Goal: Task Accomplishment & Management: Complete application form

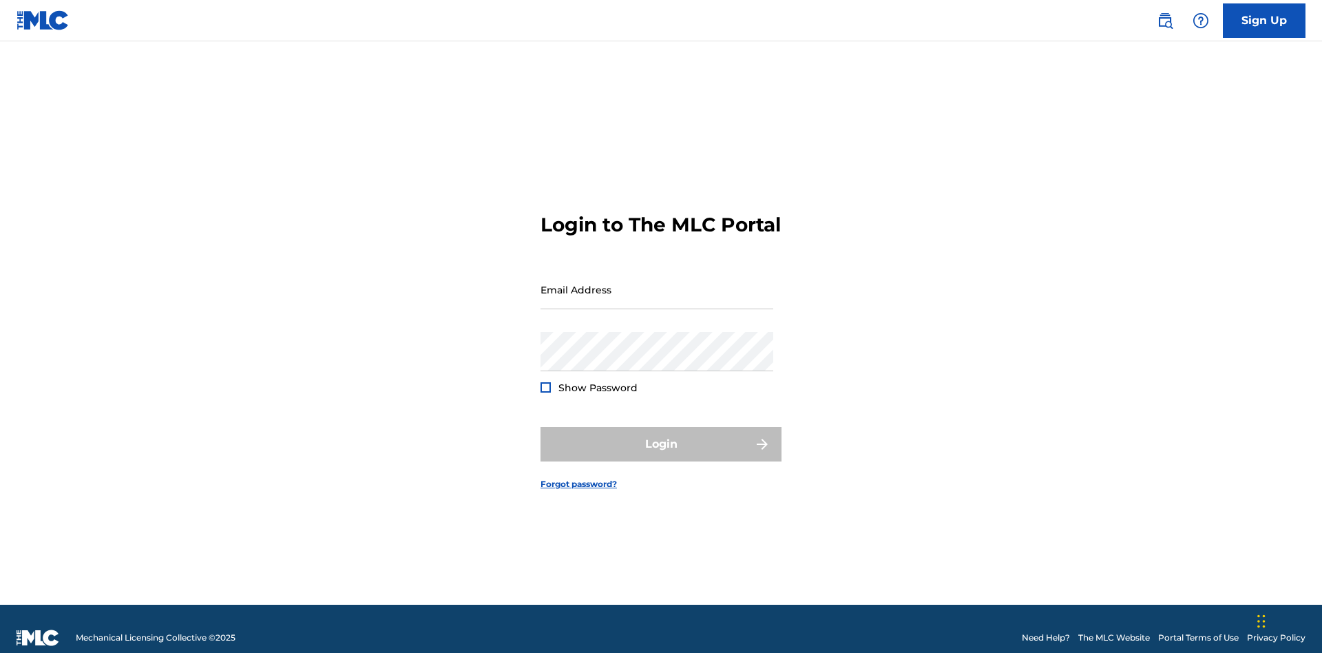
scroll to position [18, 0]
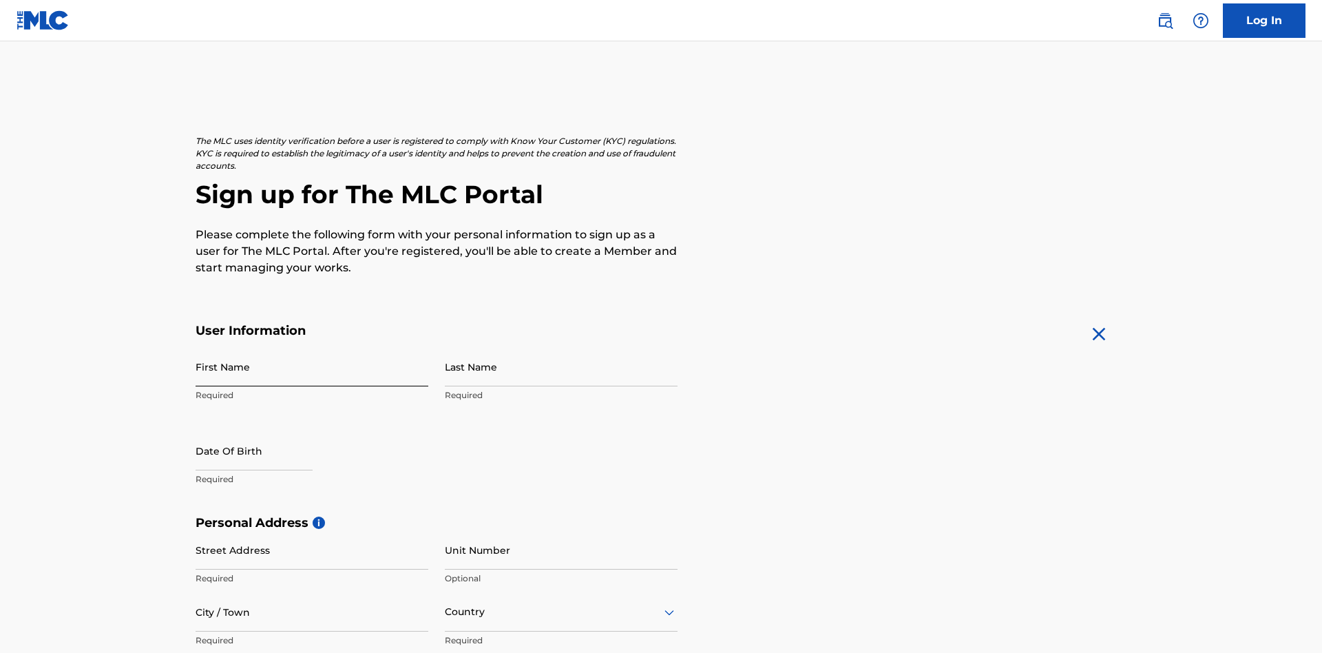
click at [312, 347] on input "First Name" at bounding box center [312, 366] width 233 height 39
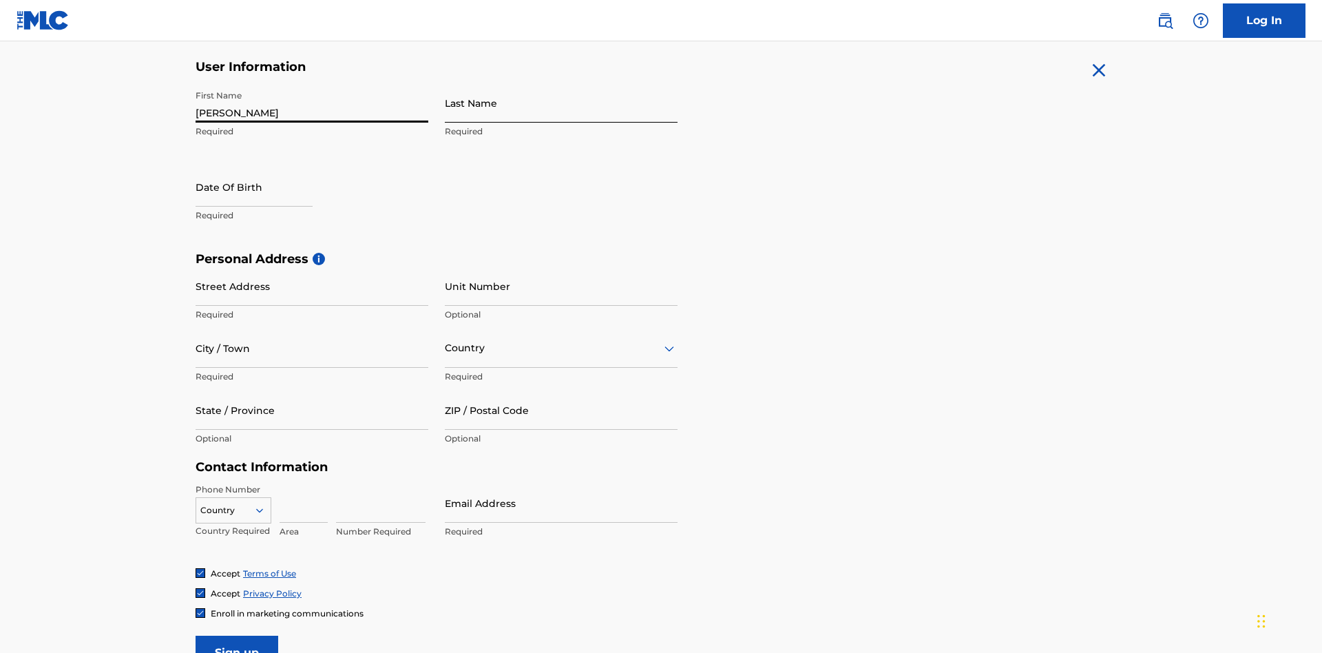
type input "Nicole"
click at [561, 103] on input "Last Name" at bounding box center [561, 102] width 233 height 39
type input "Ribble"
click at [265, 167] on input "text" at bounding box center [254, 186] width 117 height 39
select select "8"
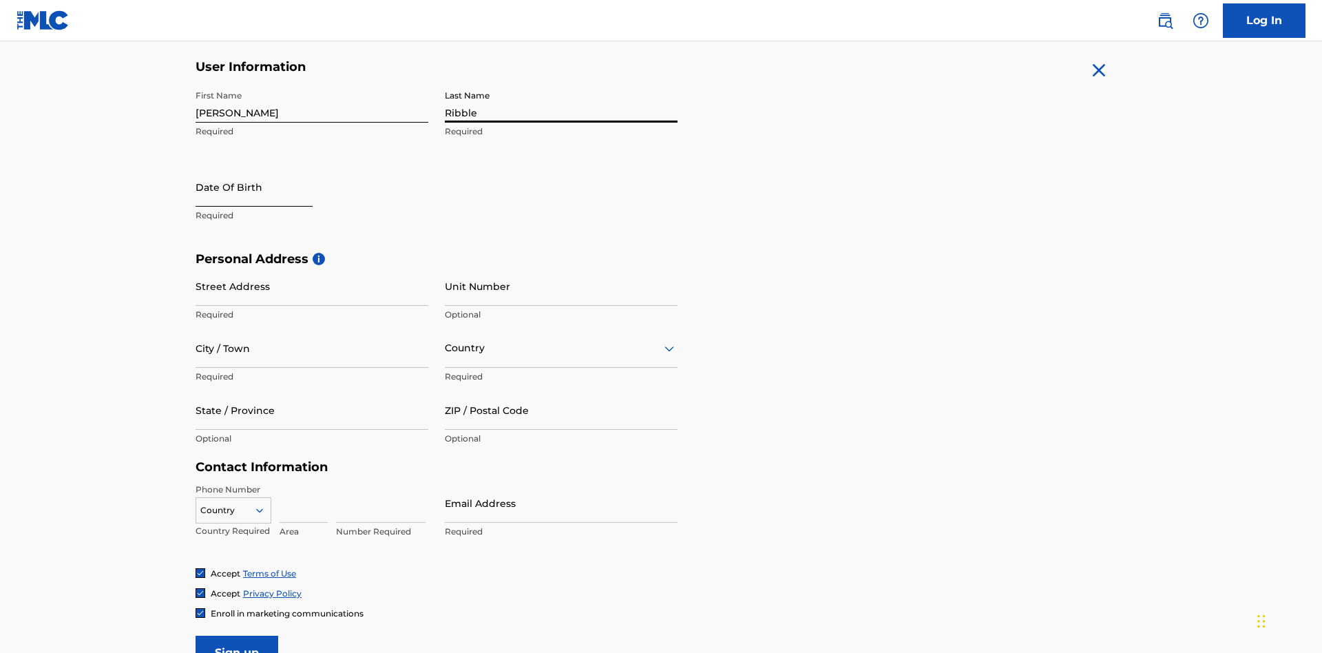
select select "2025"
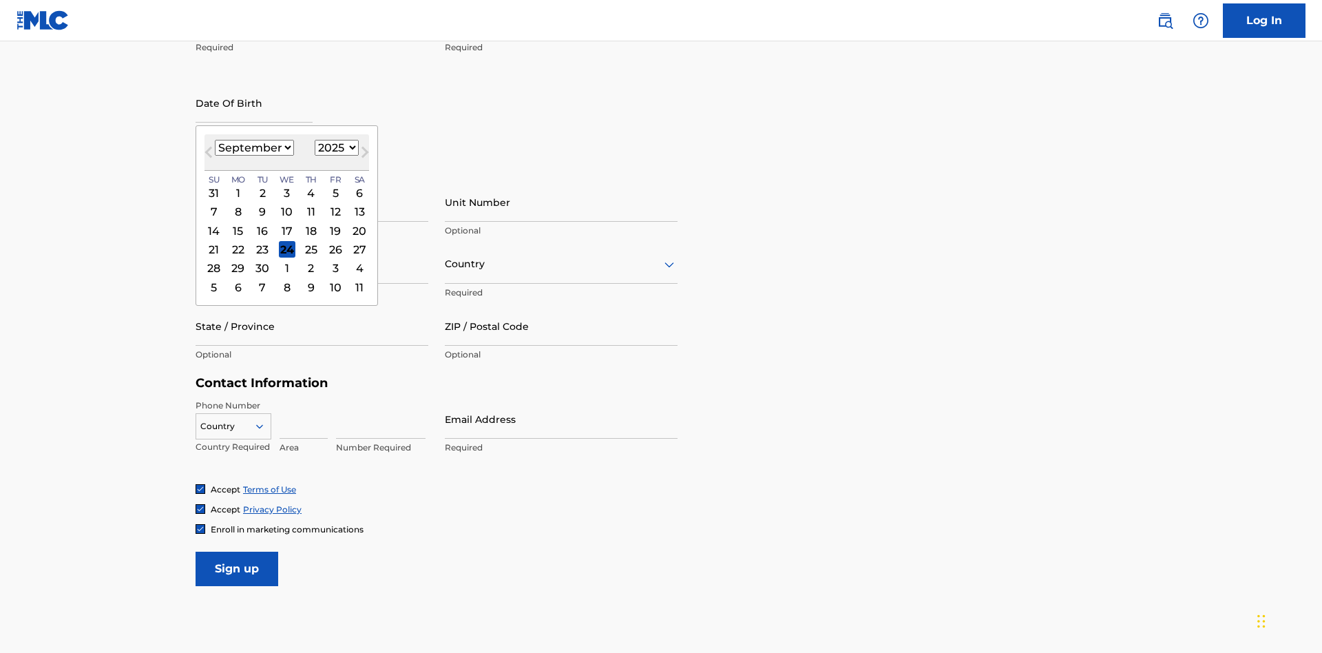
click at [253, 147] on select "January February March April May June July August September October November De…" at bounding box center [254, 148] width 79 height 16
select select "0"
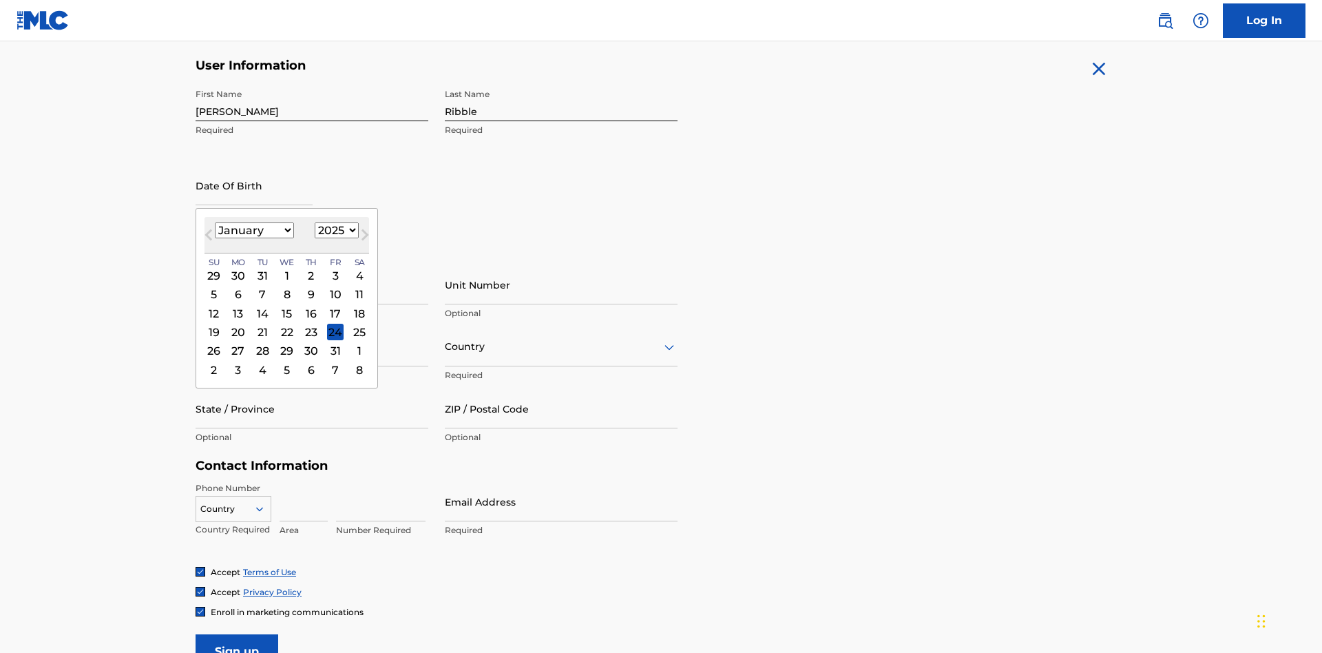
click at [335, 230] on select "1900 1901 1902 1903 1904 1905 1906 1907 1908 1909 1910 1911 1912 1913 1914 1915…" at bounding box center [337, 230] width 44 height 16
select select "1985"
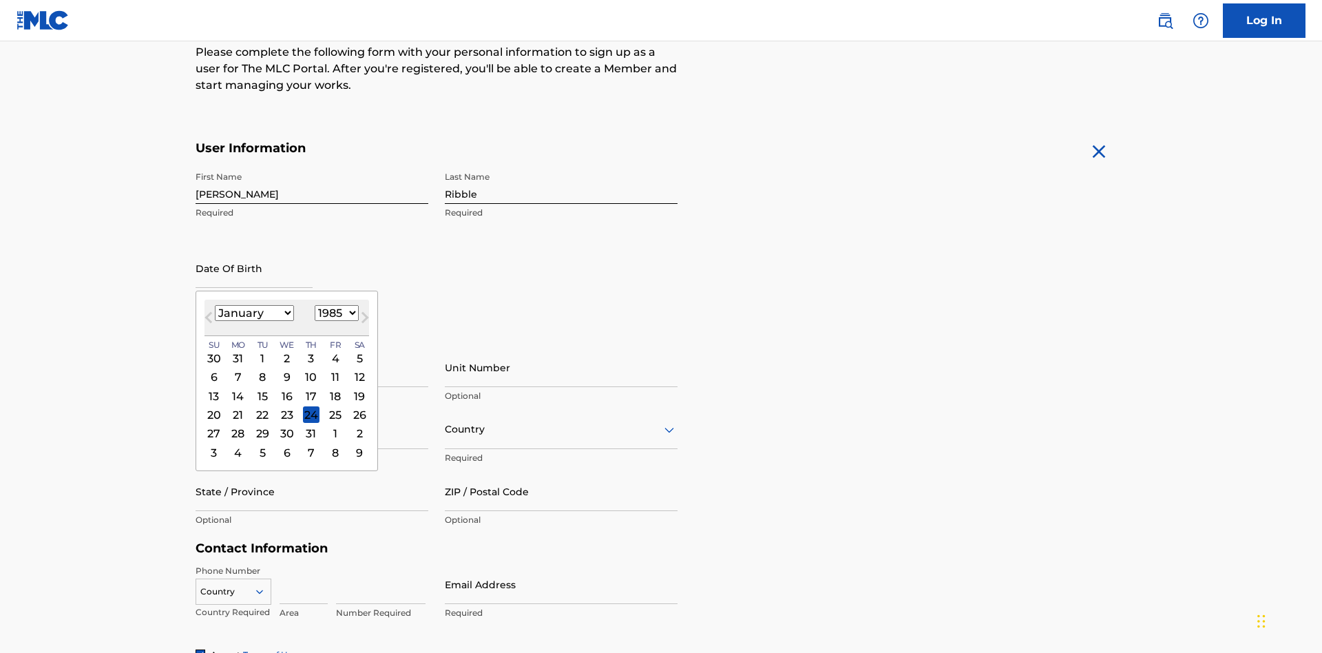
click at [335, 313] on select "1900 1901 1902 1903 1904 1905 1906 1907 1908 1909 1910 1911 1912 1913 1914 1915…" at bounding box center [337, 313] width 44 height 16
click at [262, 369] on div "8" at bounding box center [262, 377] width 17 height 17
type input "January 8 1985"
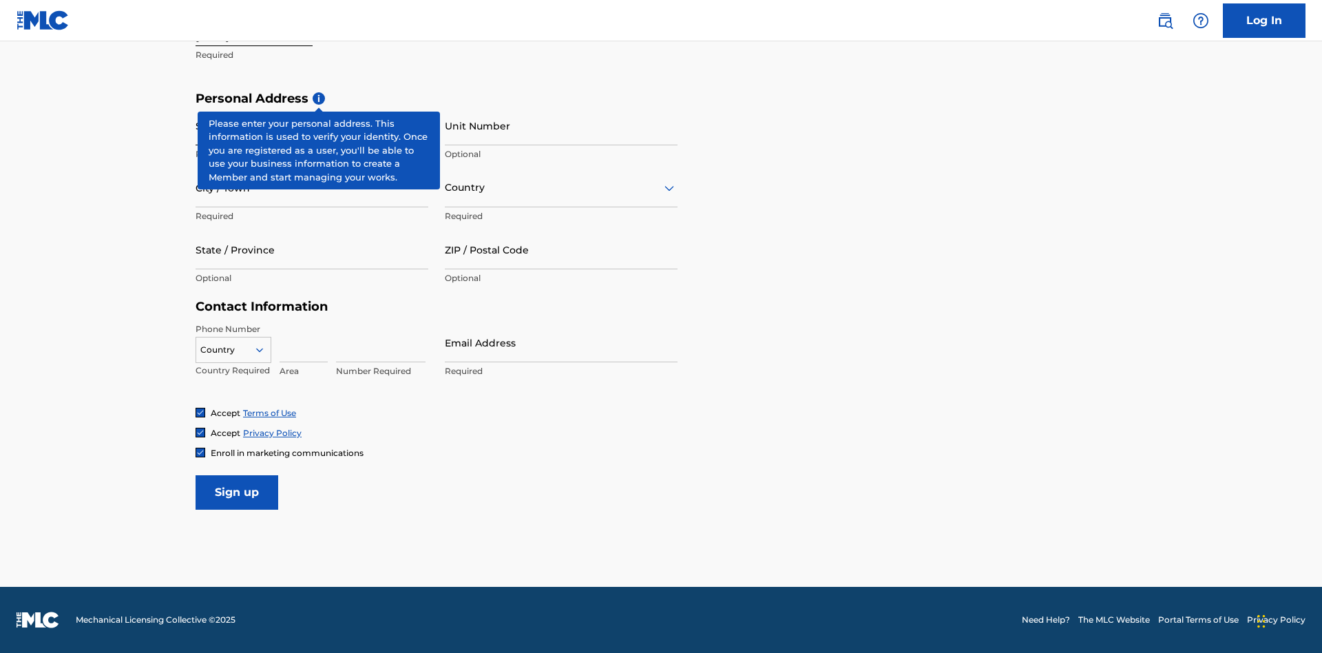
click at [312, 125] on input "Street Address" at bounding box center [312, 125] width 233 height 39
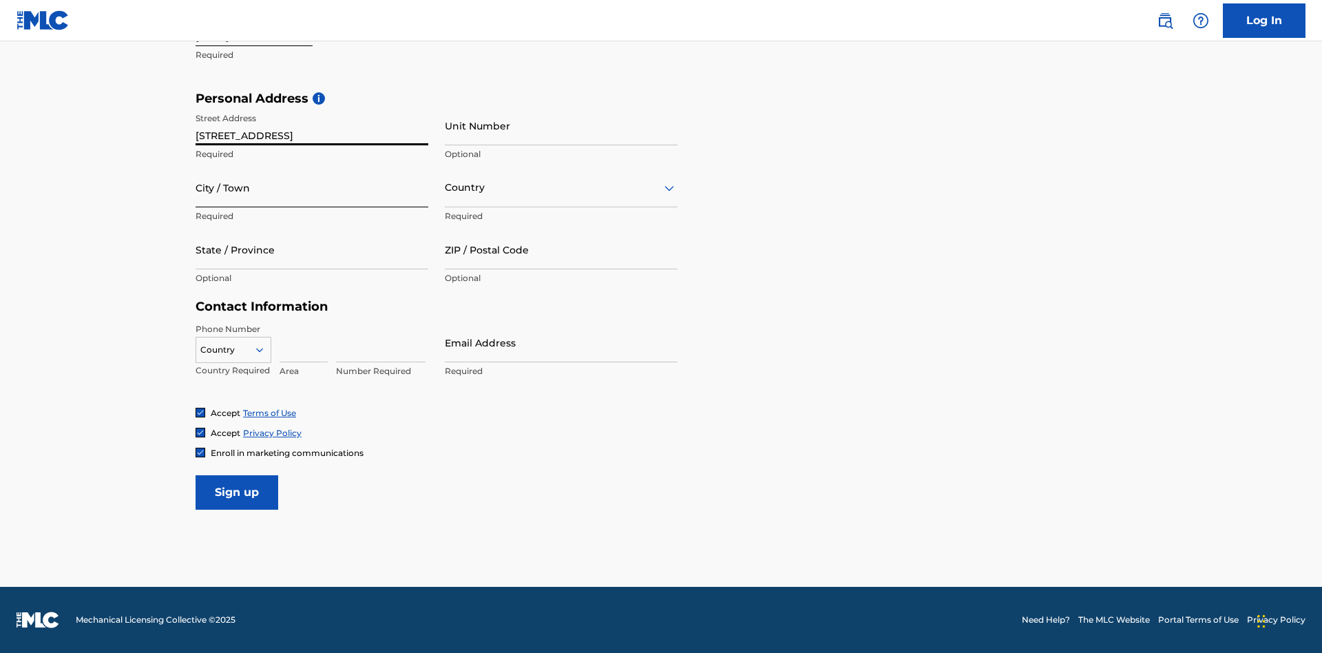
type input "9909 Elks Run Rd"
click at [312, 187] on input "City / Town" at bounding box center [312, 187] width 233 height 39
type input "Roseville"
click at [446, 187] on input "text" at bounding box center [446, 187] width 3 height 14
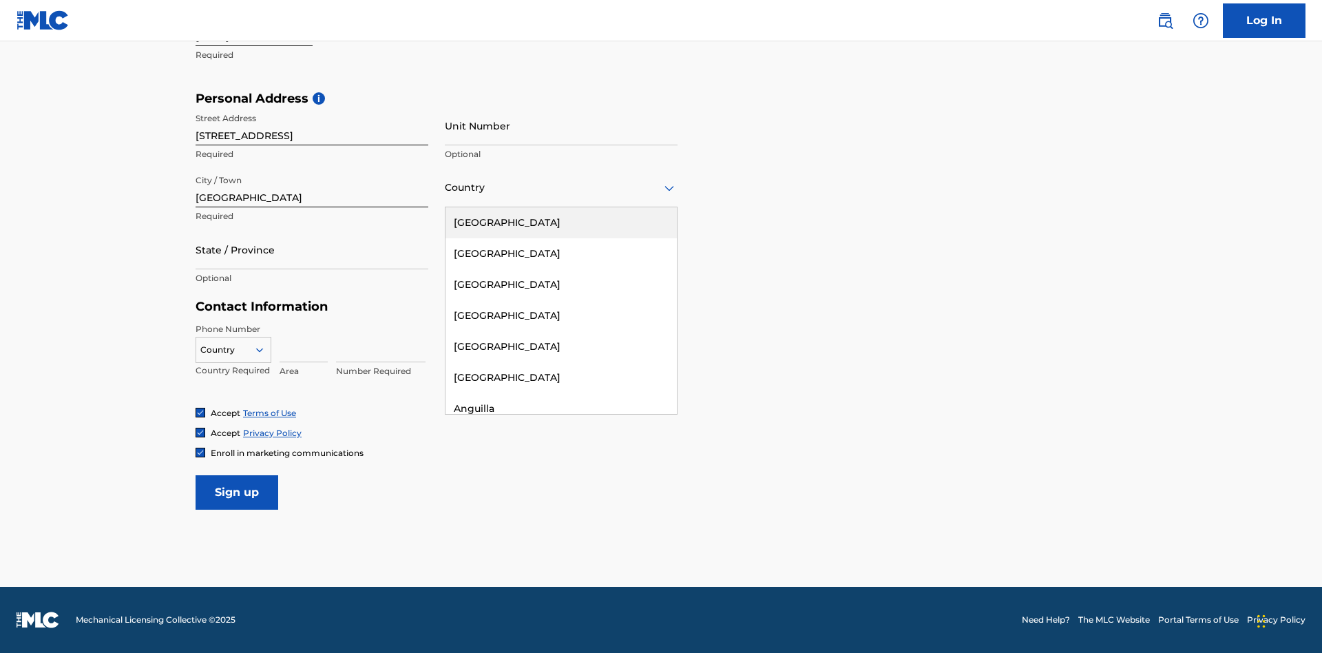
click at [561, 222] on div "United States" at bounding box center [561, 222] width 231 height 31
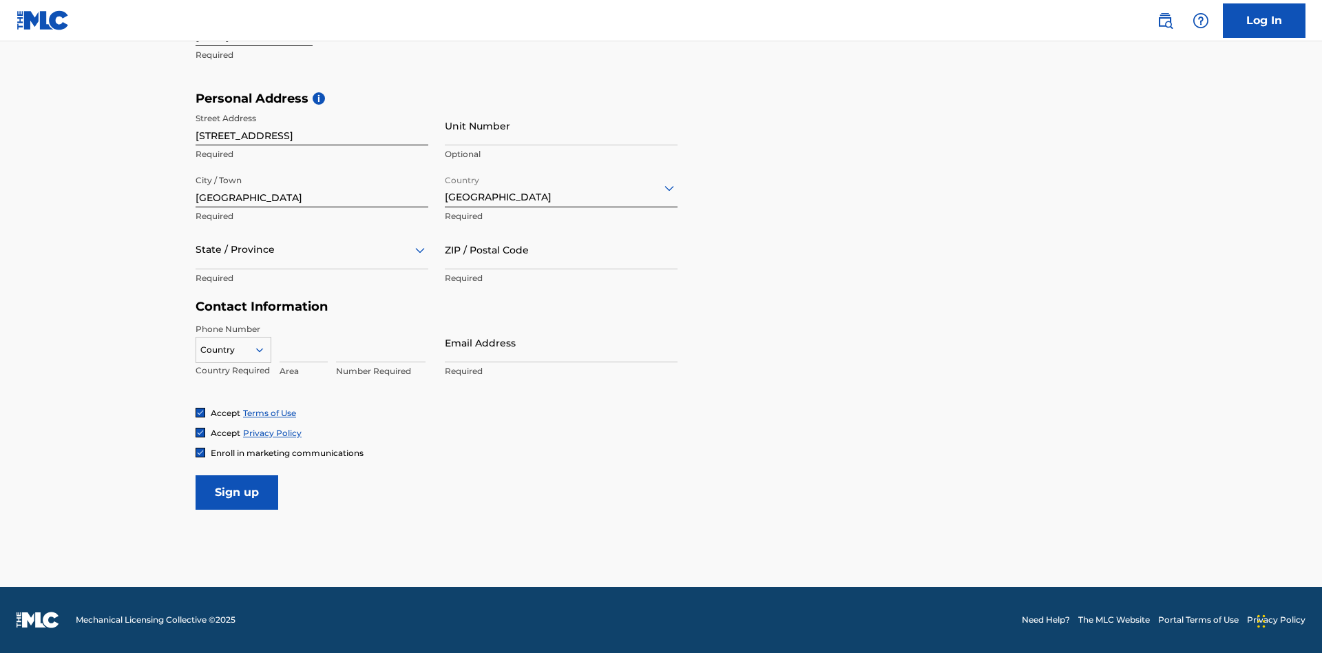
click at [312, 249] on div at bounding box center [312, 249] width 233 height 17
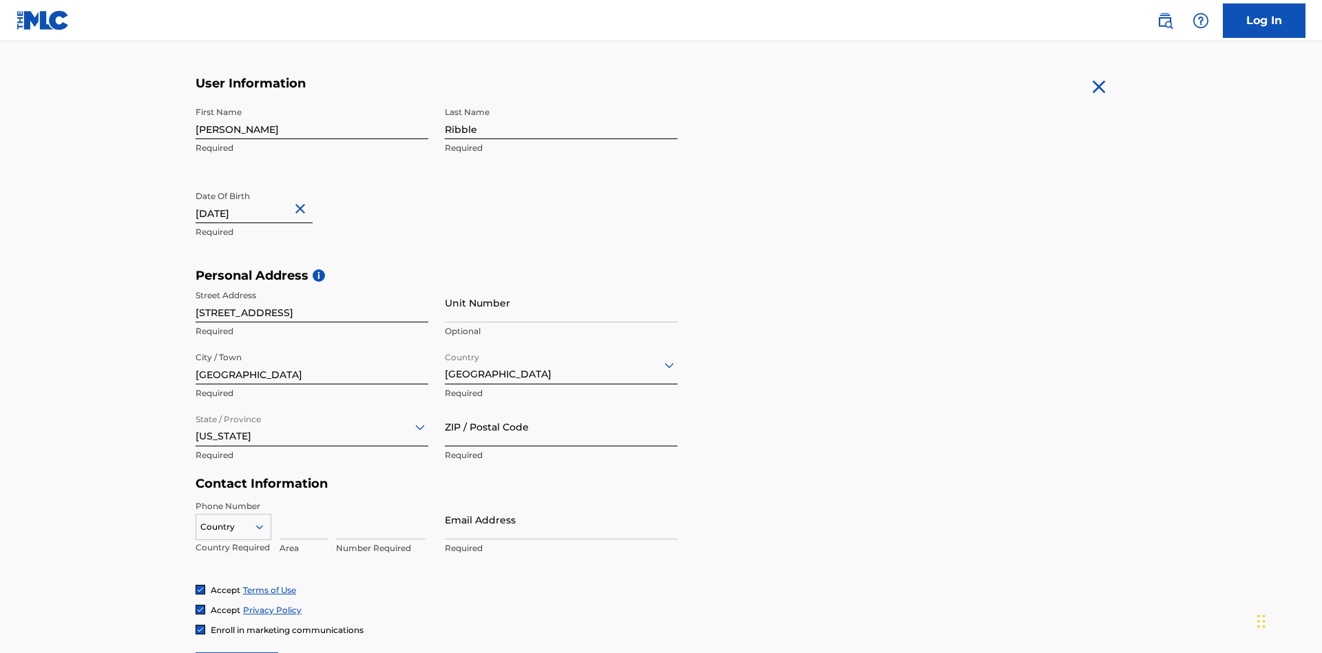
click at [561, 407] on input "ZIP / Postal Code" at bounding box center [561, 426] width 233 height 39
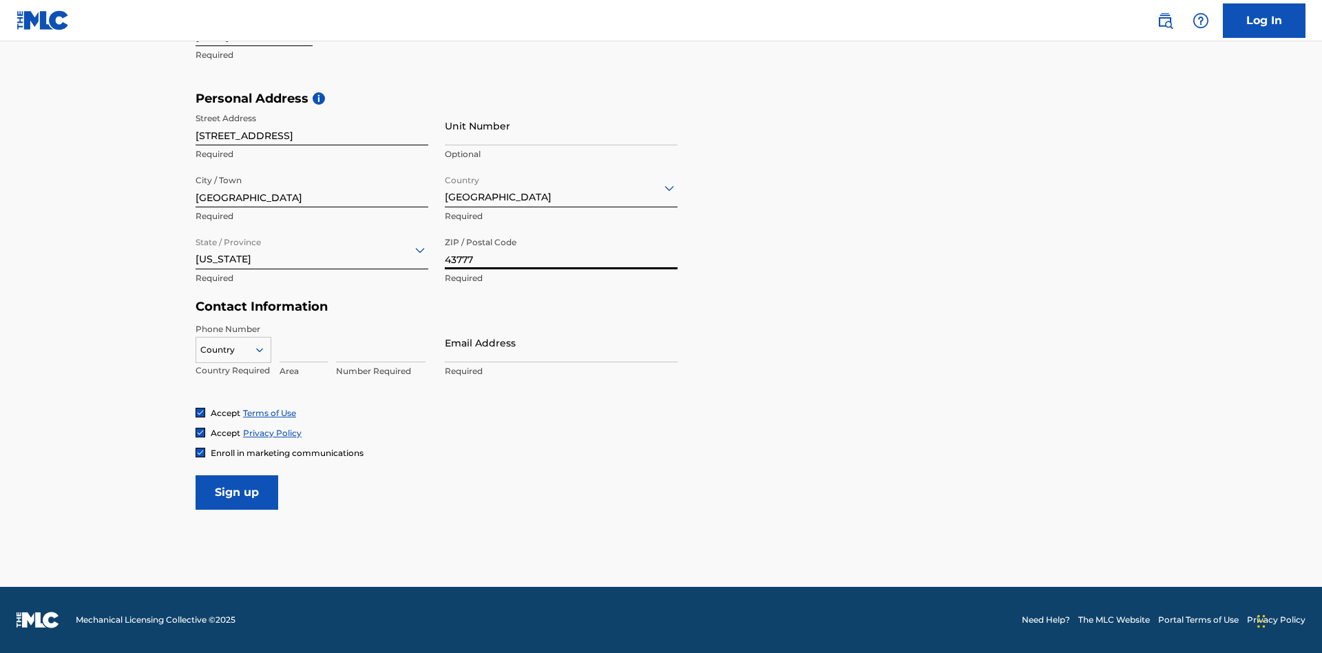
type input "43777"
click at [265, 349] on icon at bounding box center [259, 350] width 12 height 12
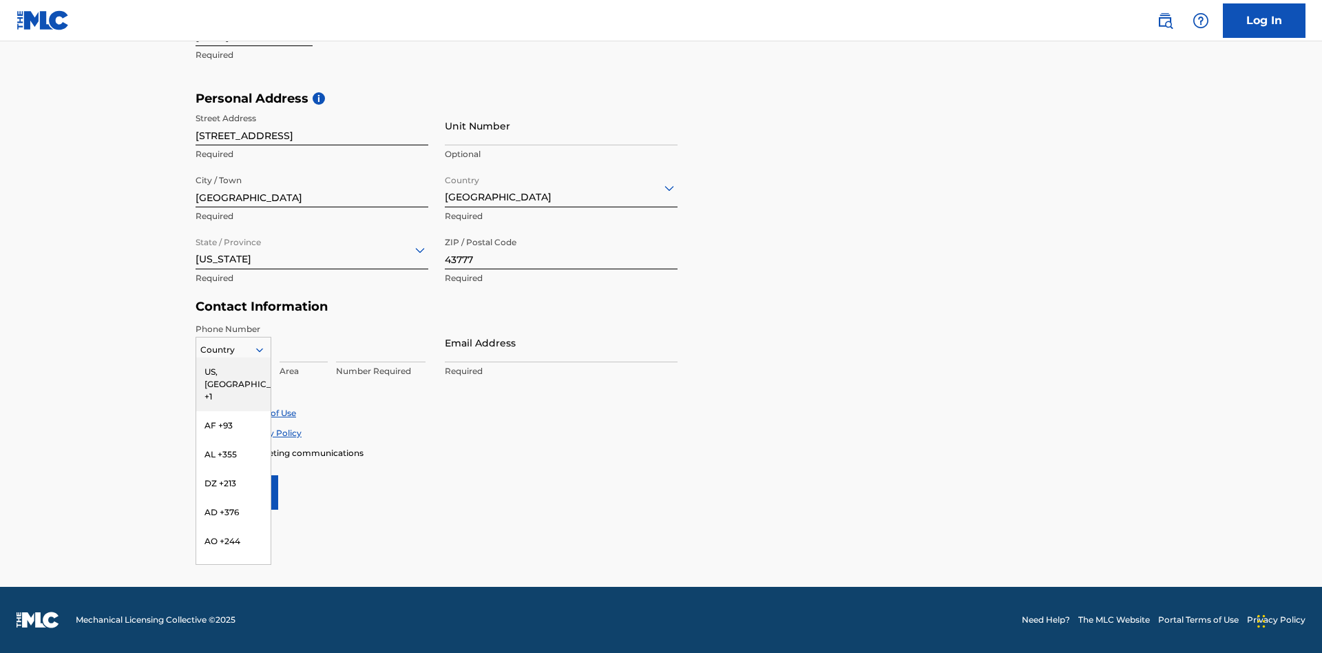
click at [233, 371] on div "US, CA +1" at bounding box center [233, 384] width 74 height 54
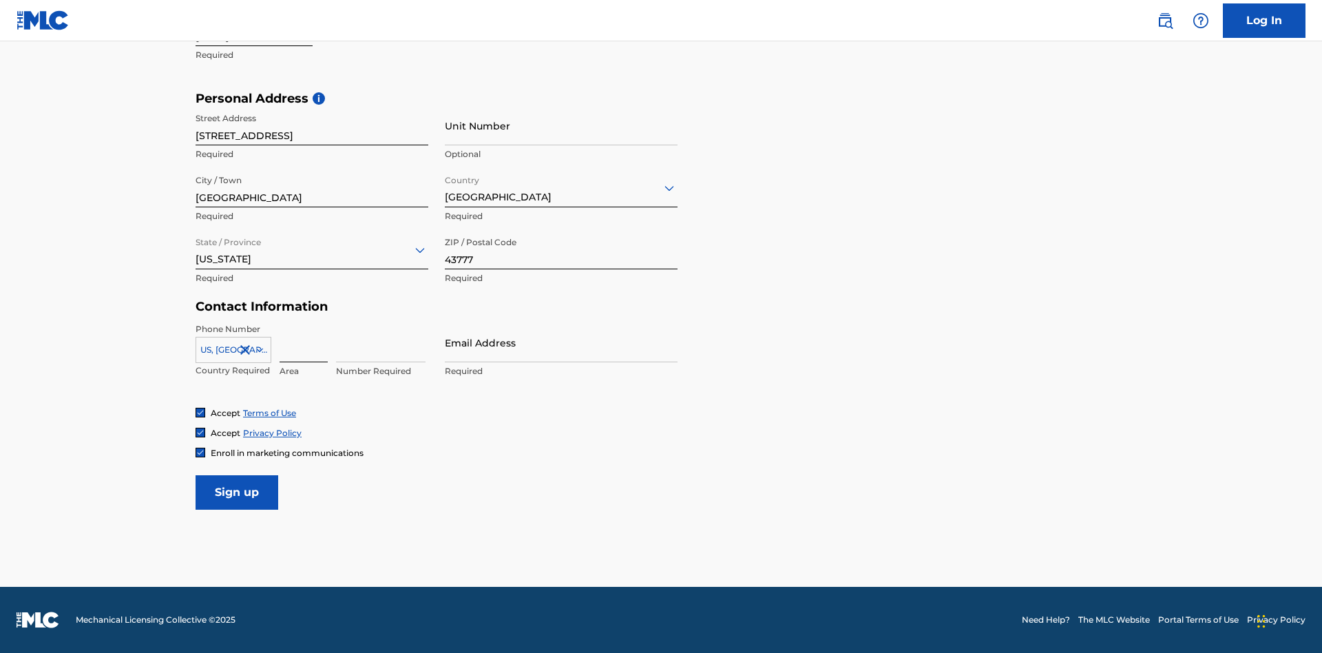
click at [304, 342] on input at bounding box center [304, 342] width 48 height 39
type input "740"
click at [381, 342] on input at bounding box center [381, 342] width 90 height 39
type input "8086351"
click at [561, 342] on input "Email Address" at bounding box center [561, 342] width 233 height 39
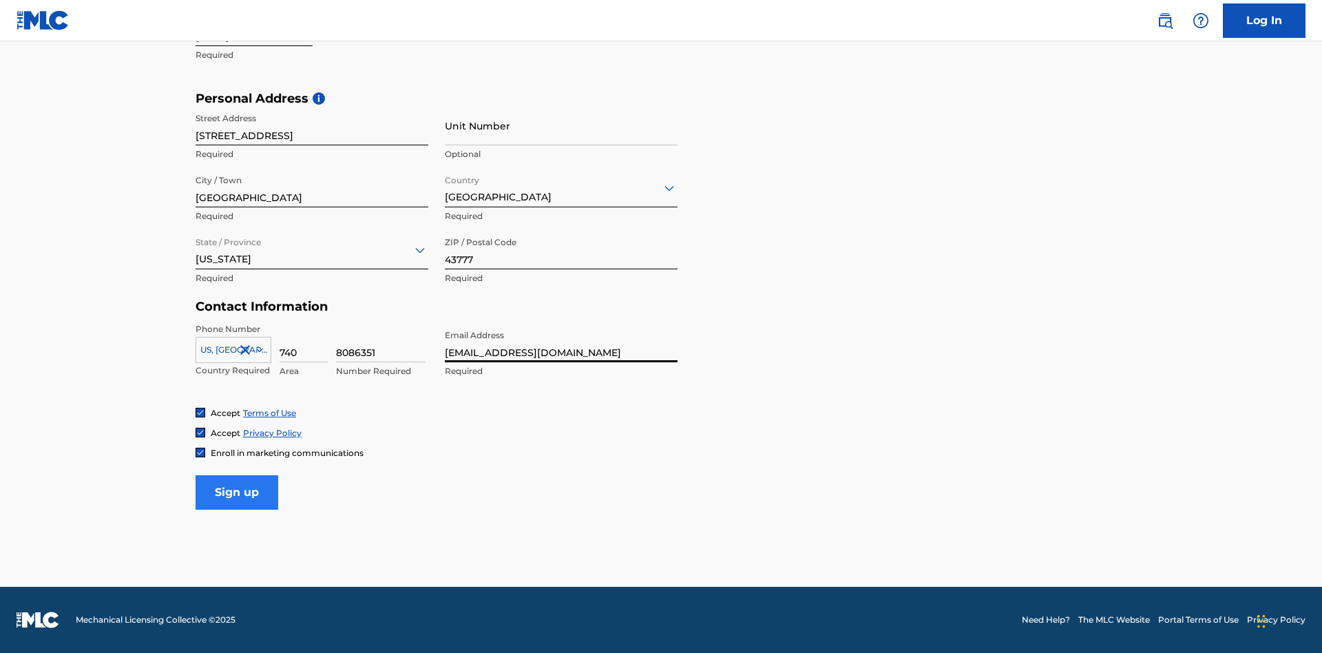
type input "[EMAIL_ADDRESS][DOMAIN_NAME]"
click at [237, 492] on input "Sign up" at bounding box center [237, 492] width 83 height 34
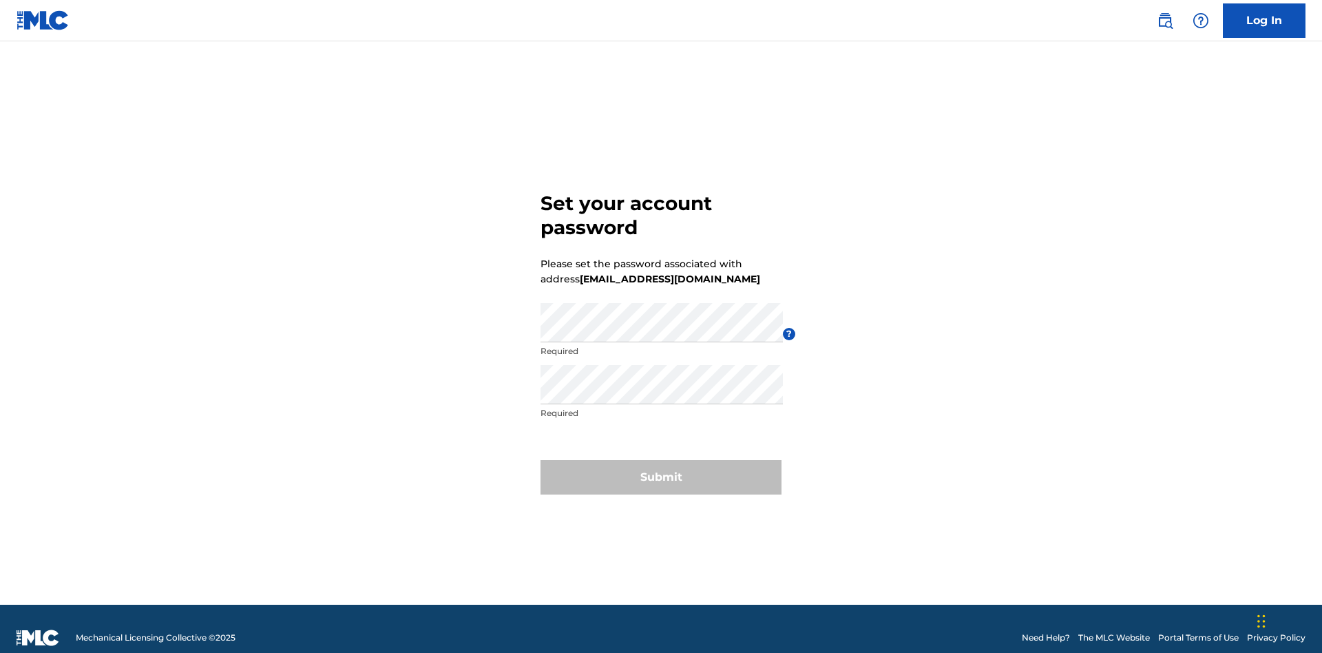
scroll to position [18, 0]
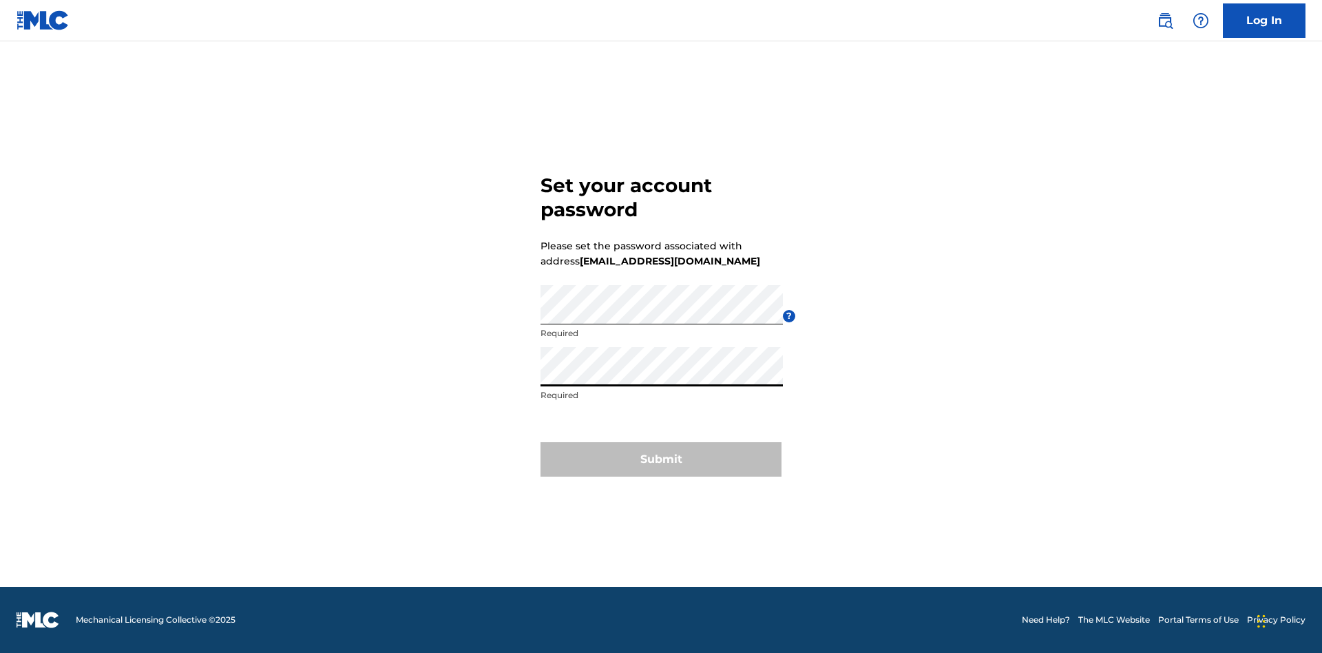
click at [661, 468] on button "Submit" at bounding box center [661, 459] width 241 height 34
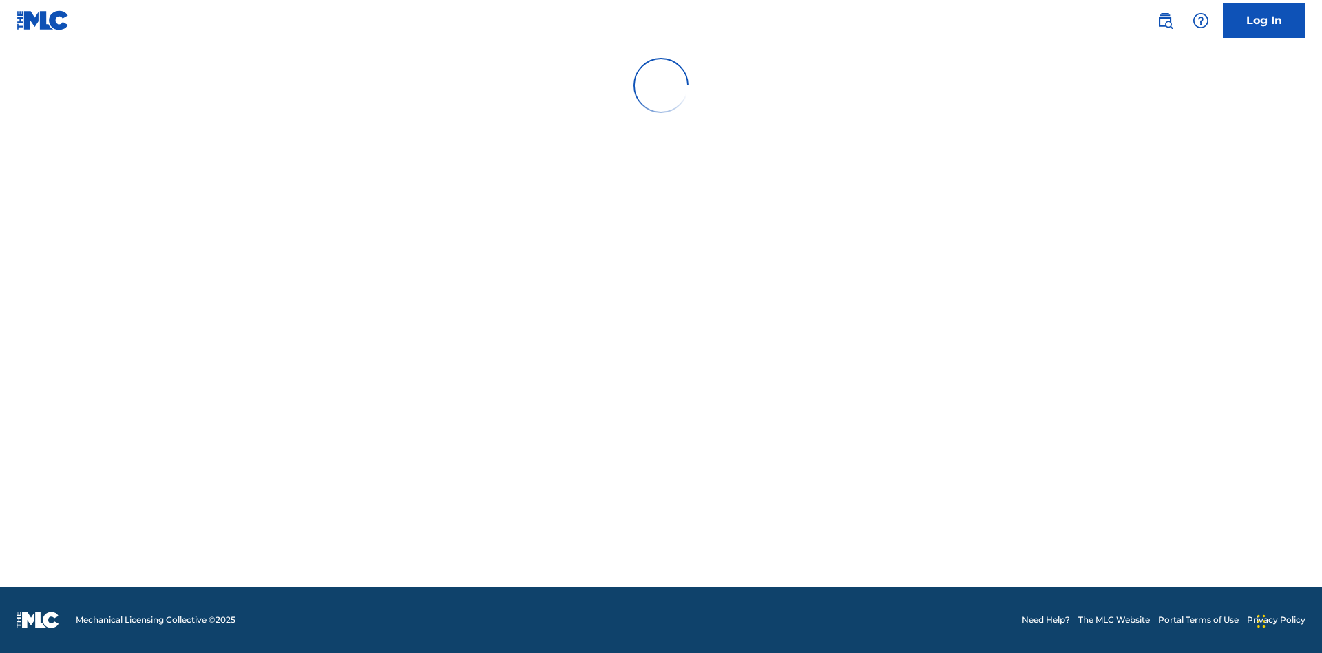
scroll to position [0, 0]
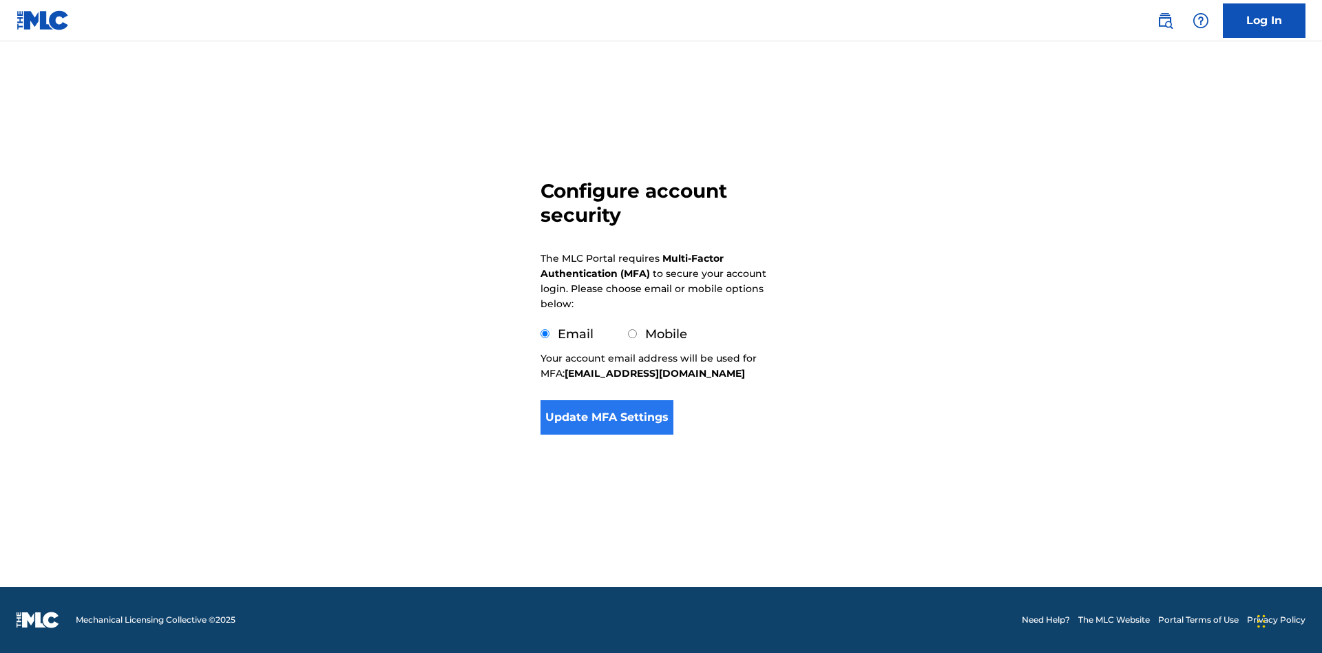
click at [607, 435] on button "Update MFA Settings" at bounding box center [607, 417] width 133 height 34
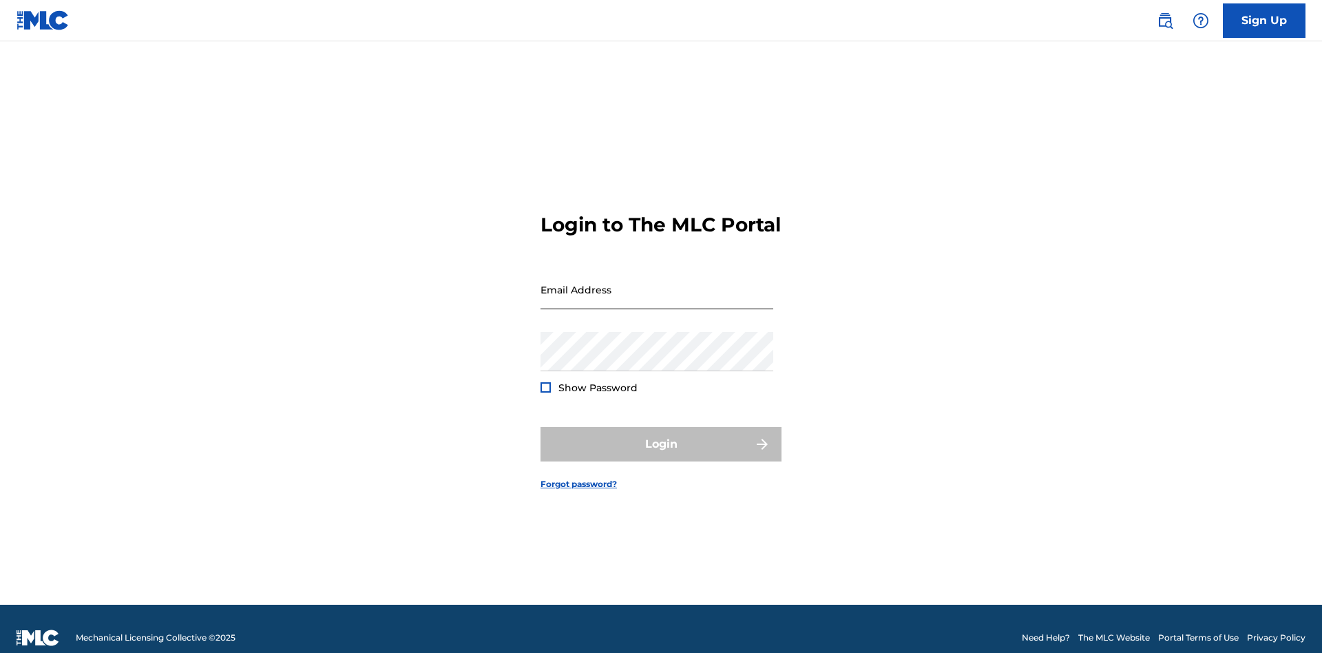
click at [657, 283] on input "Email Address" at bounding box center [657, 289] width 233 height 39
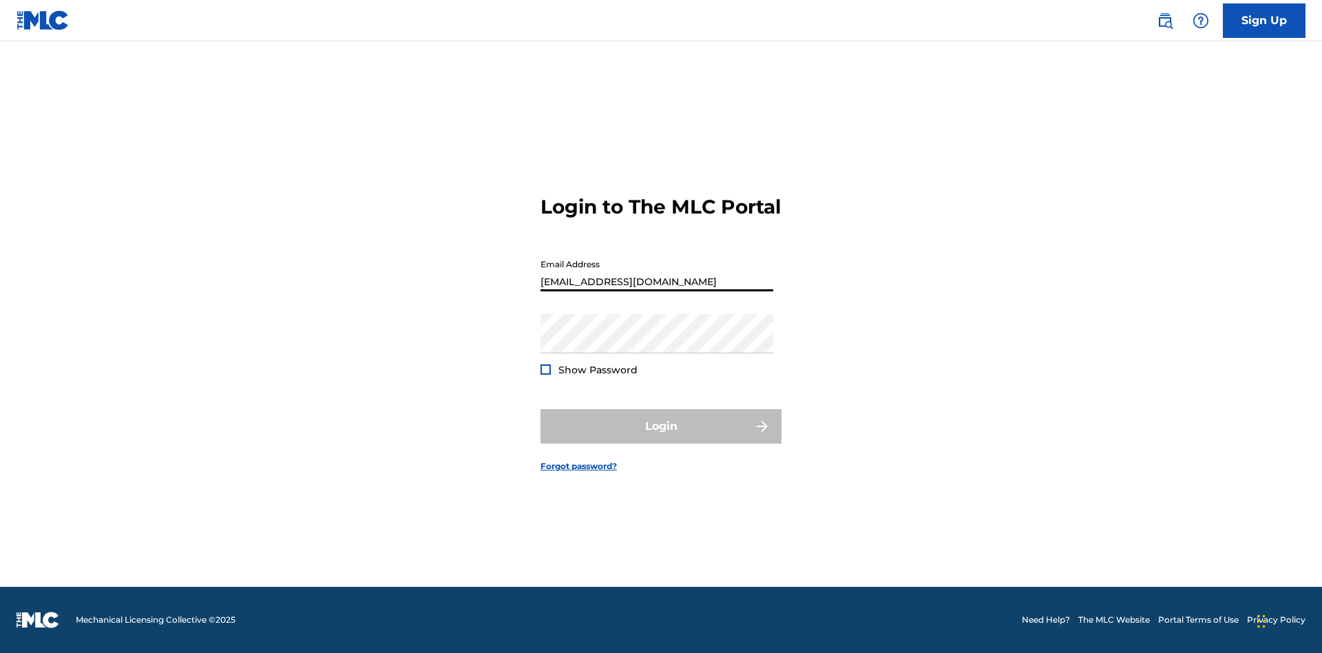
type input "[EMAIL_ADDRESS][DOMAIN_NAME]"
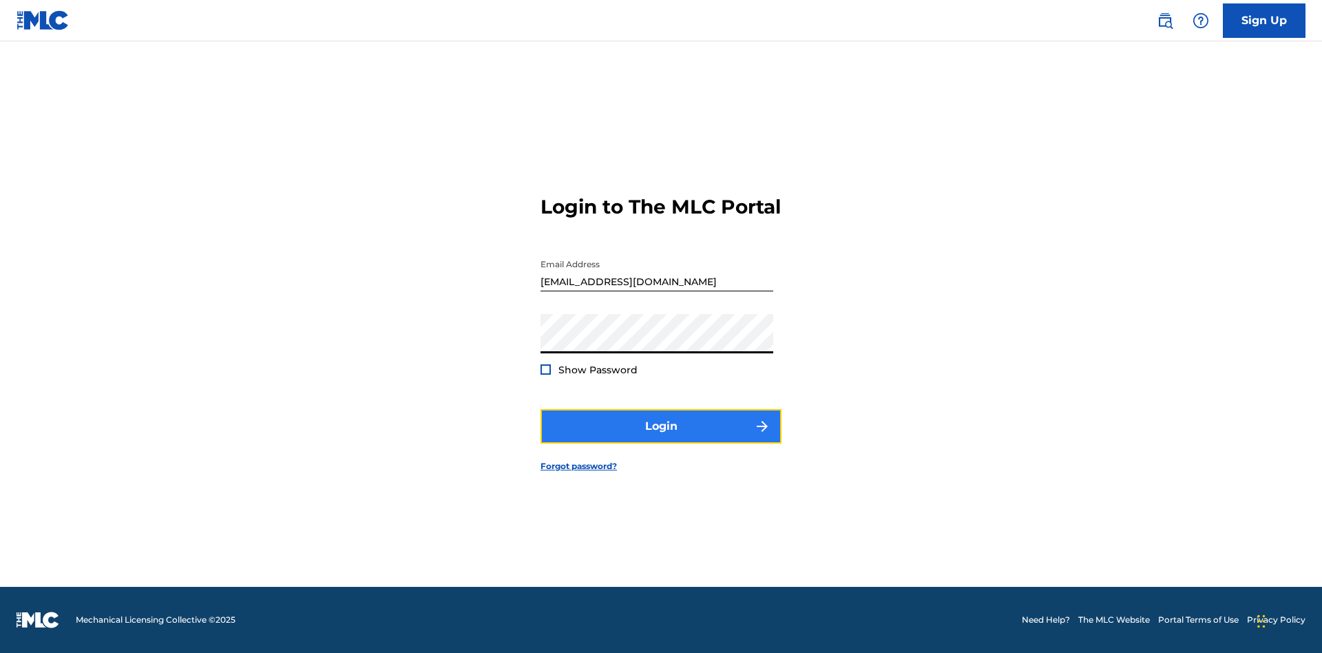
click at [661, 438] on button "Login" at bounding box center [661, 426] width 241 height 34
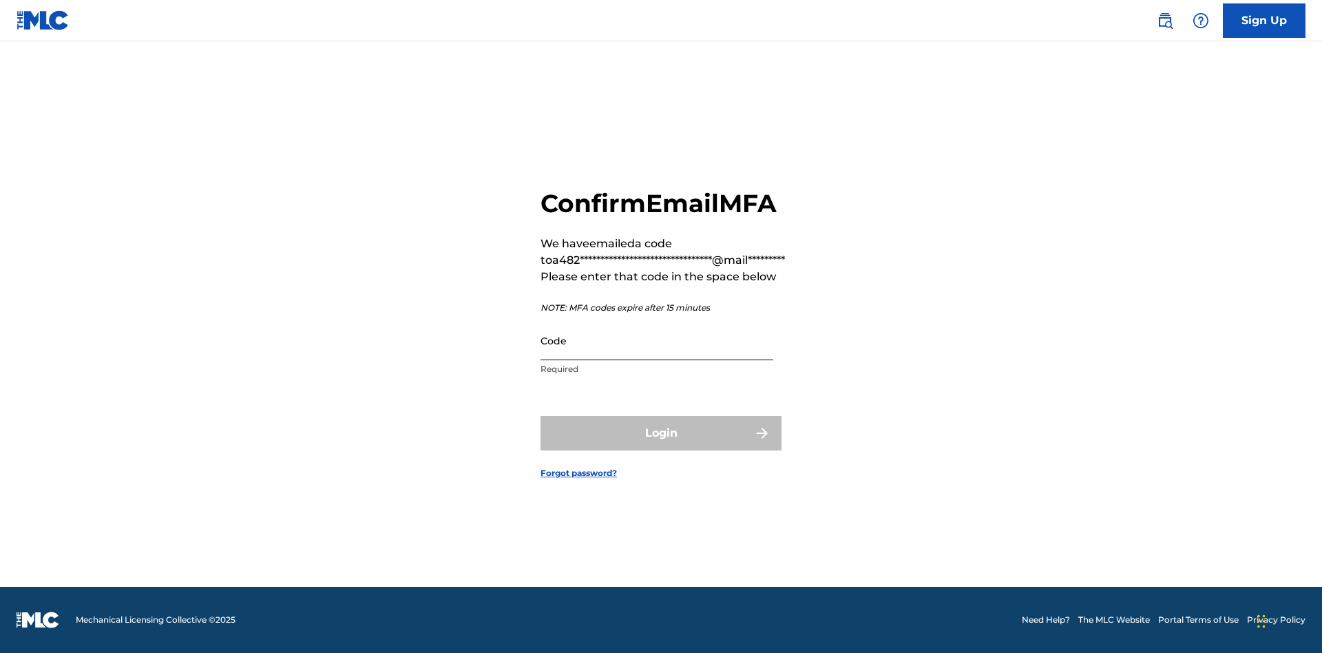
click at [657, 340] on input "Code" at bounding box center [657, 340] width 233 height 39
type input "365894"
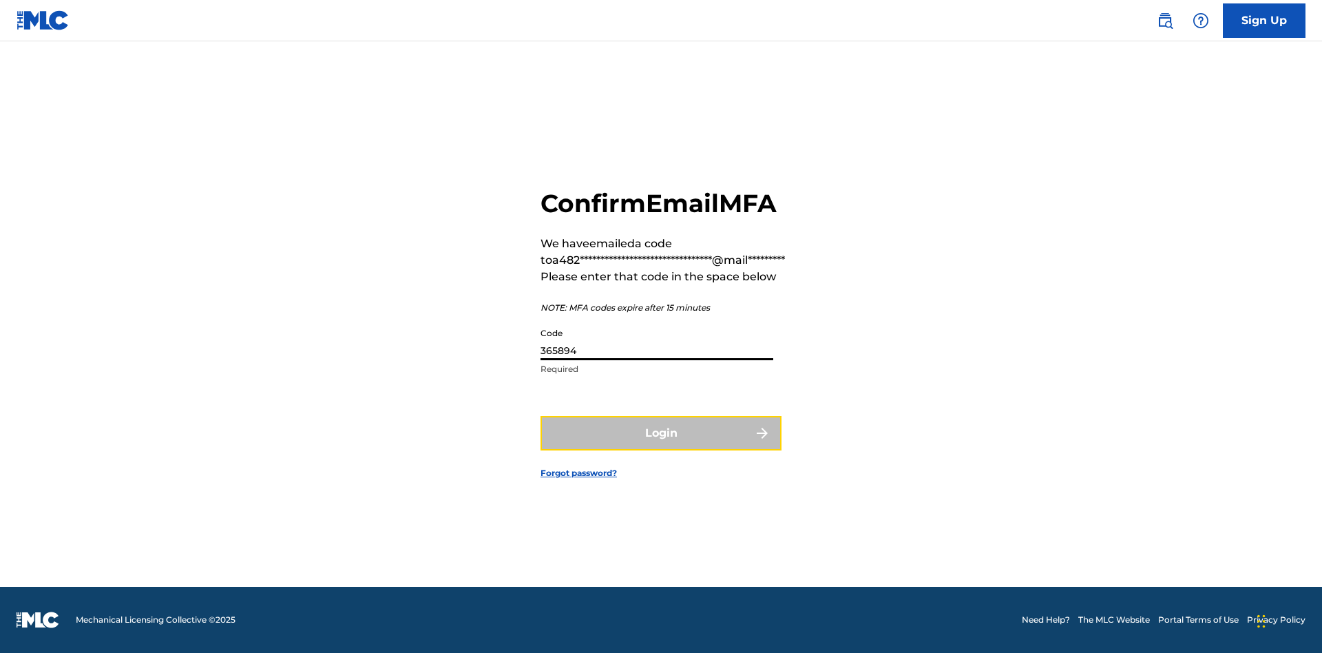
click at [661, 433] on button "Login" at bounding box center [661, 433] width 241 height 34
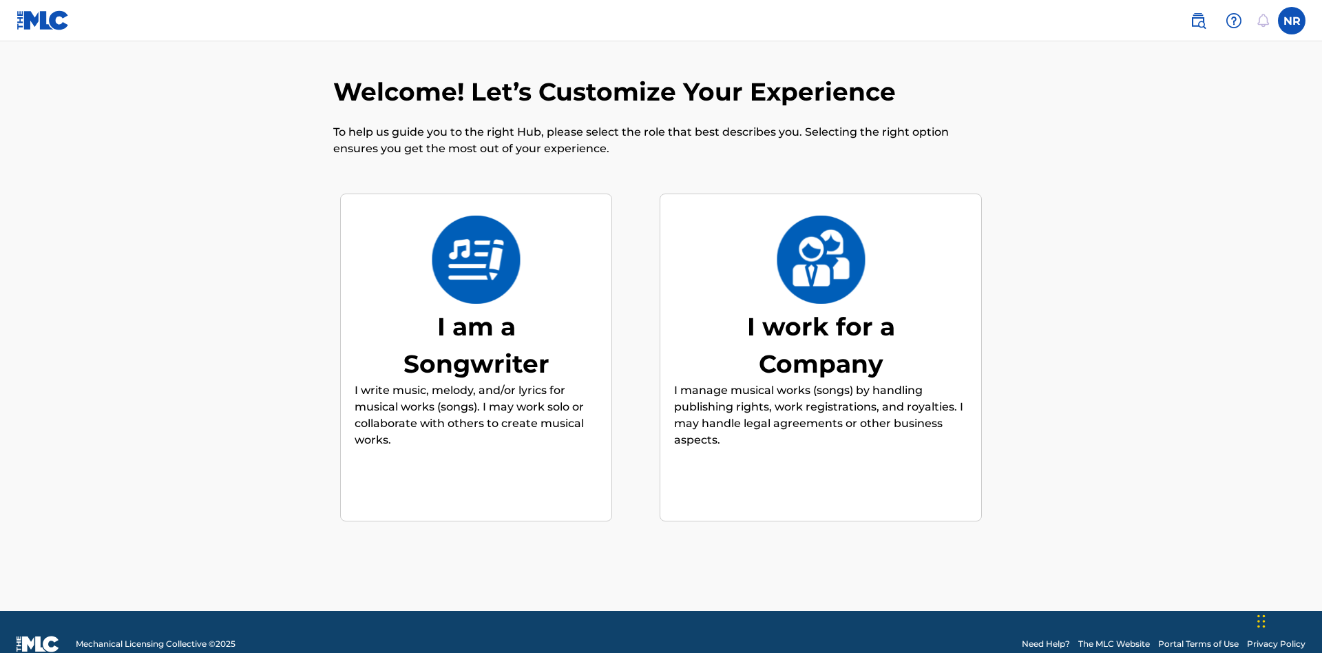
click at [476, 320] on div "I am a Songwriter" at bounding box center [476, 345] width 207 height 74
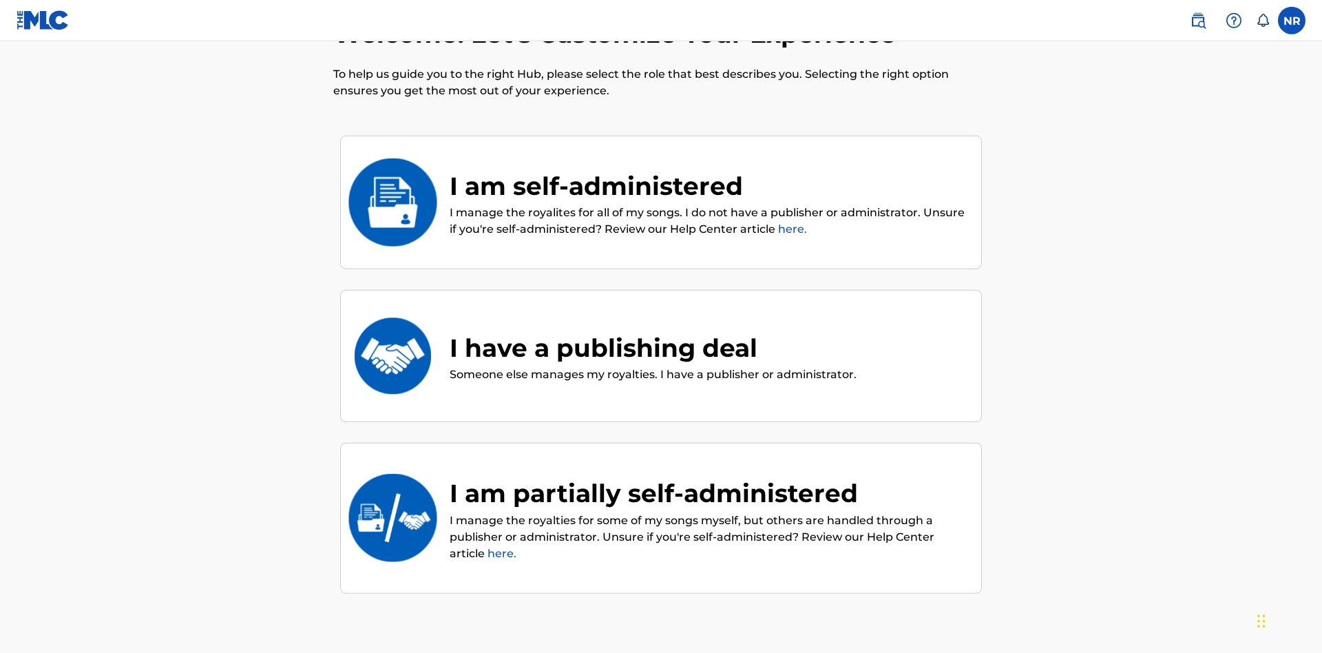
scroll to position [62, 0]
